Goal: Task Accomplishment & Management: Manage account settings

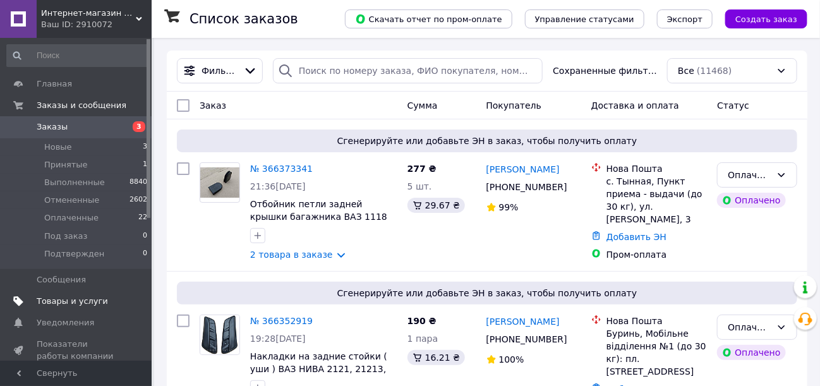
click at [63, 303] on span "Товары и услуги" at bounding box center [72, 301] width 71 height 11
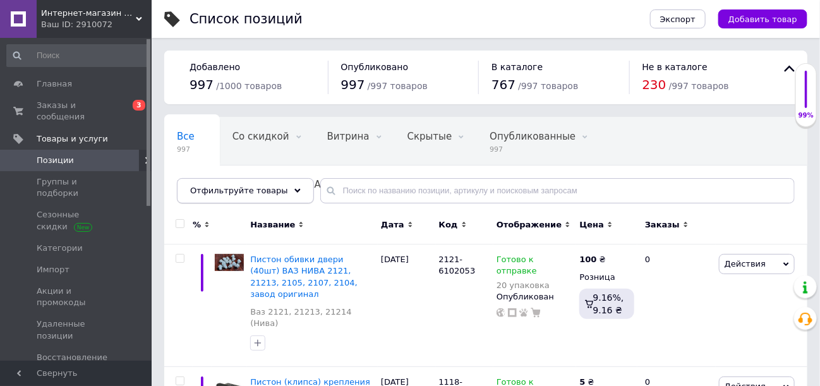
click at [294, 189] on use at bounding box center [297, 190] width 6 height 4
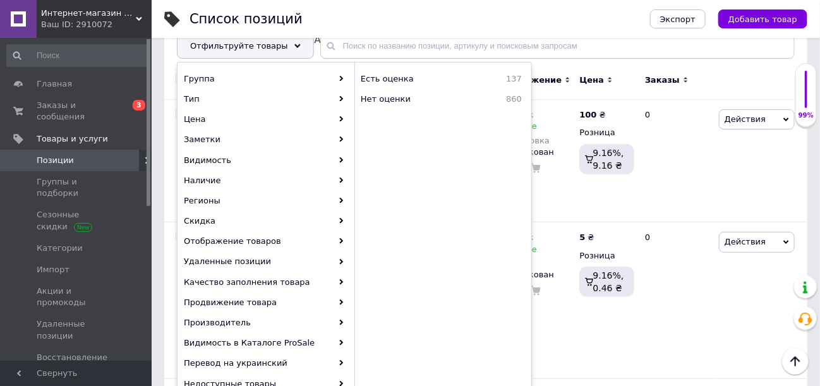
scroll to position [126, 0]
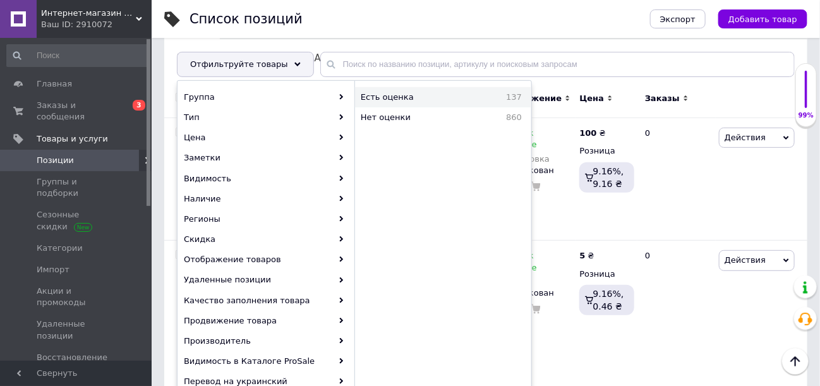
click at [407, 97] on span "Есть оценка" at bounding box center [418, 97] width 114 height 11
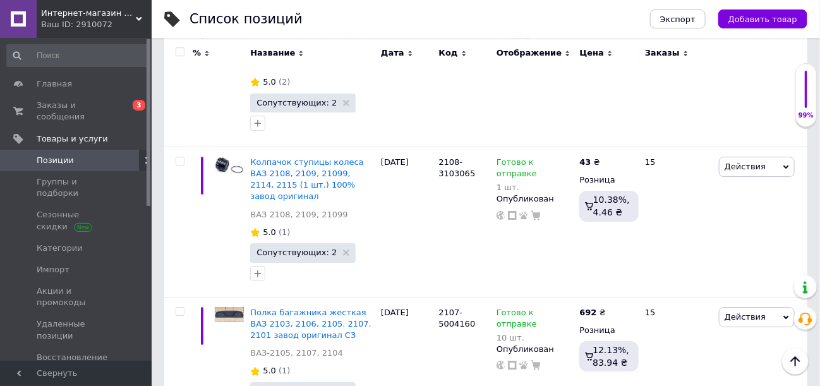
scroll to position [6760, 0]
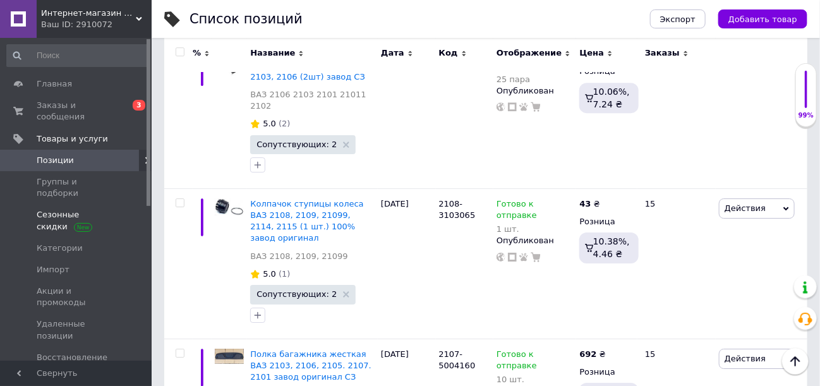
click at [54, 209] on span "Сезонные скидки" at bounding box center [77, 220] width 80 height 23
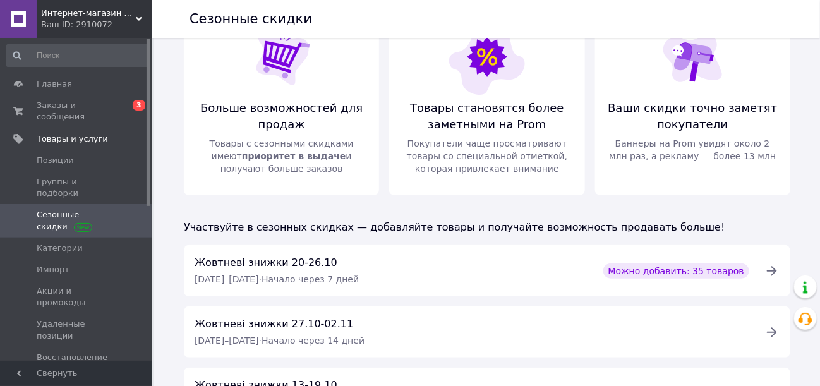
scroll to position [121, 0]
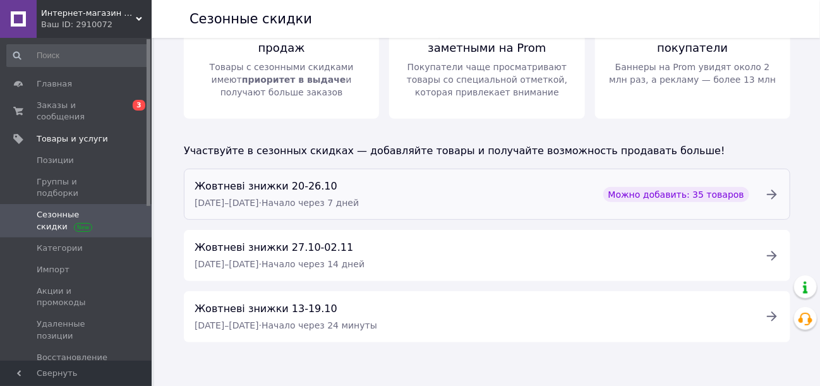
click at [673, 193] on span "Можно добавить: 35 товаров" at bounding box center [676, 194] width 136 height 13
